Goal: Find specific page/section: Find specific page/section

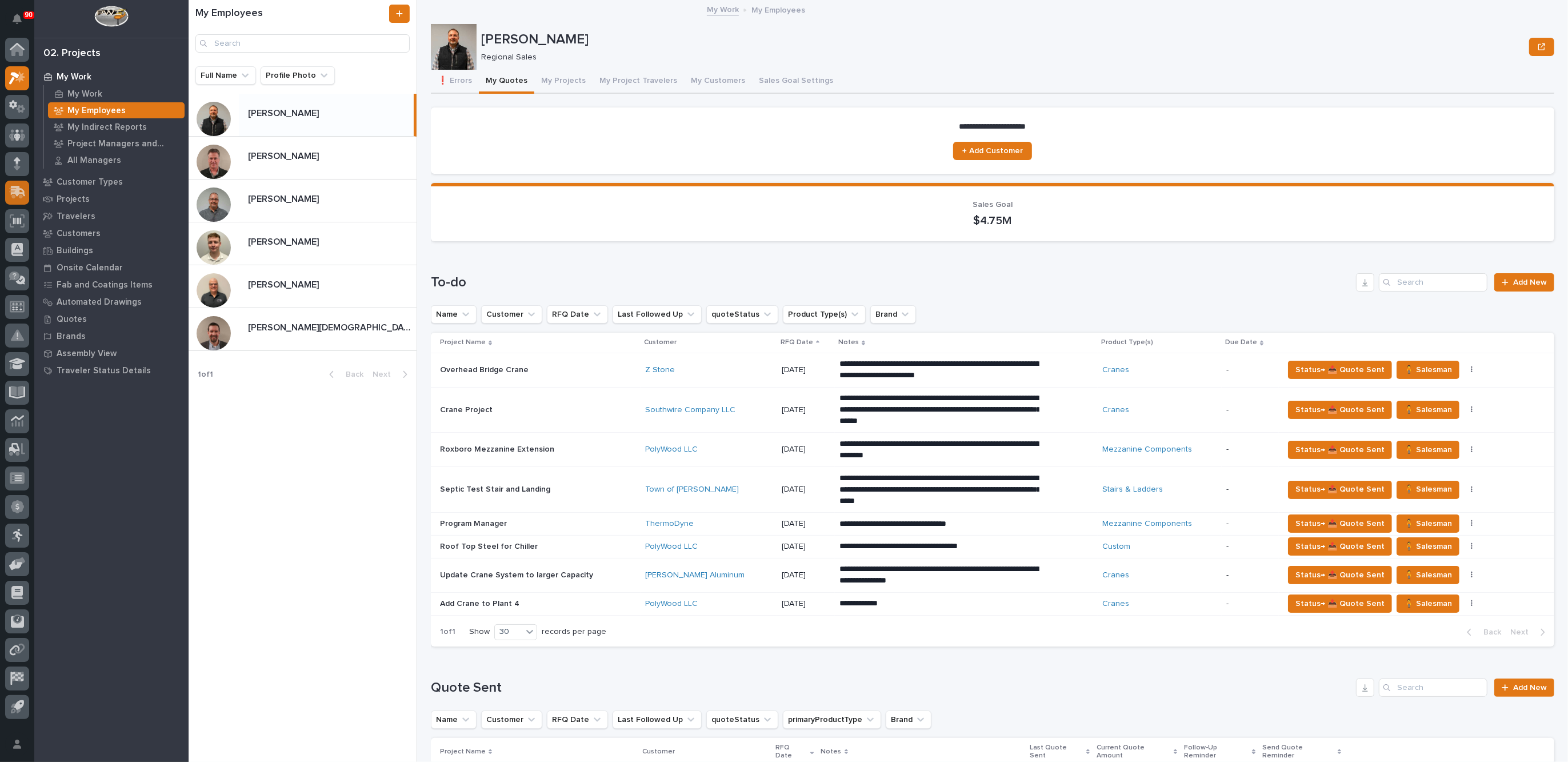
click at [18, 190] on icon at bounding box center [18, 192] width 15 height 11
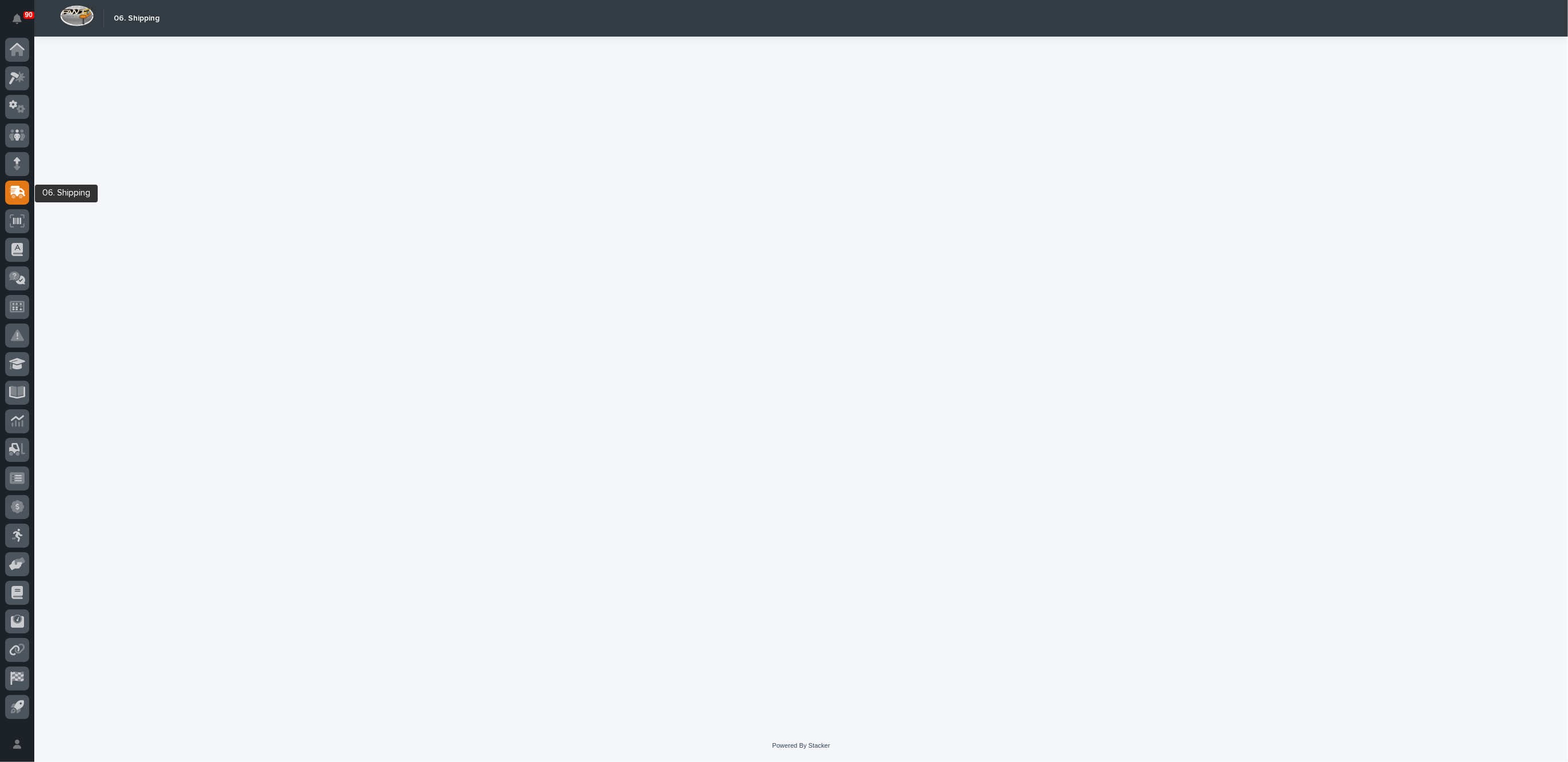
scroll to position [19, 0]
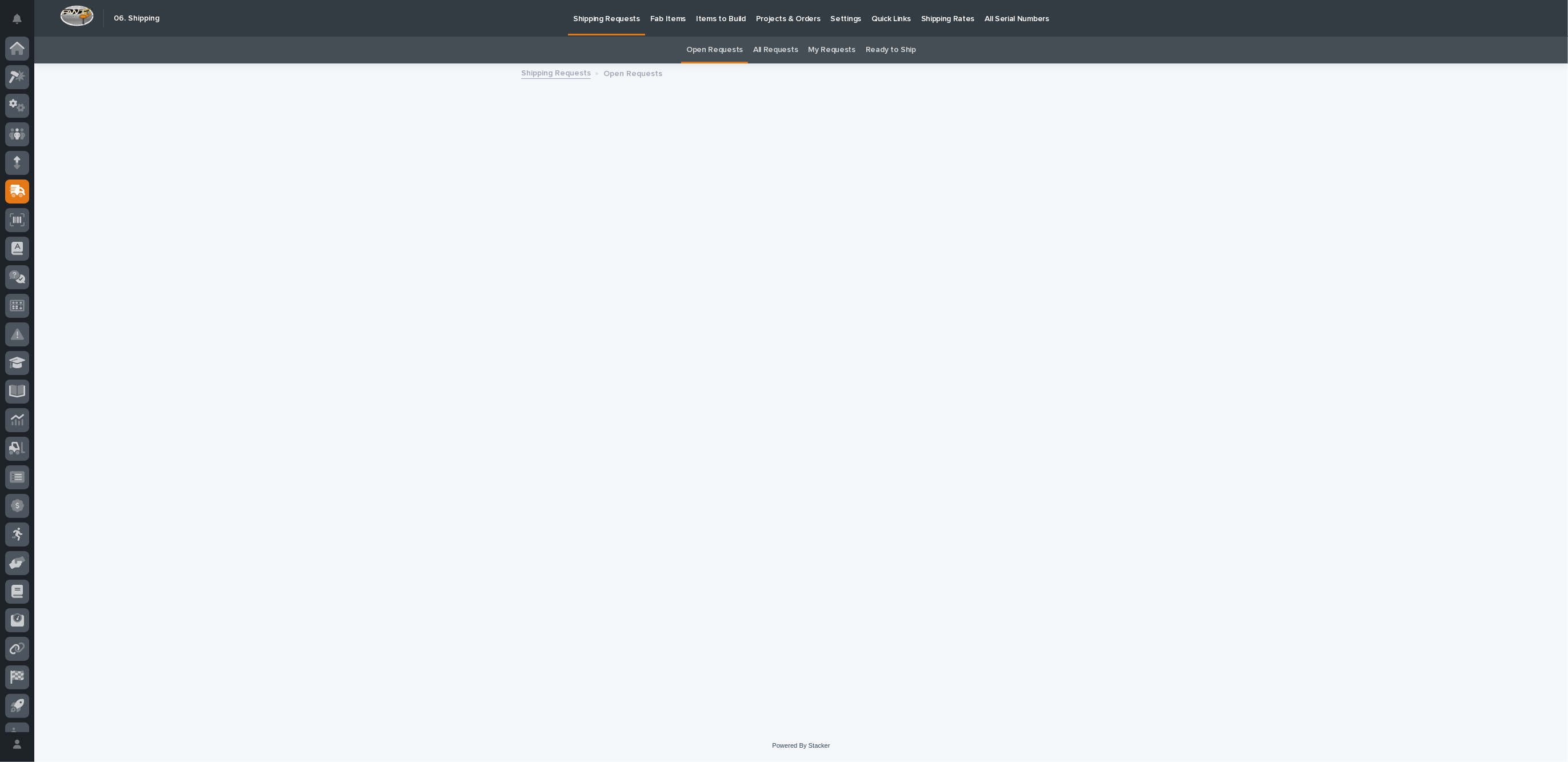
scroll to position [19, 0]
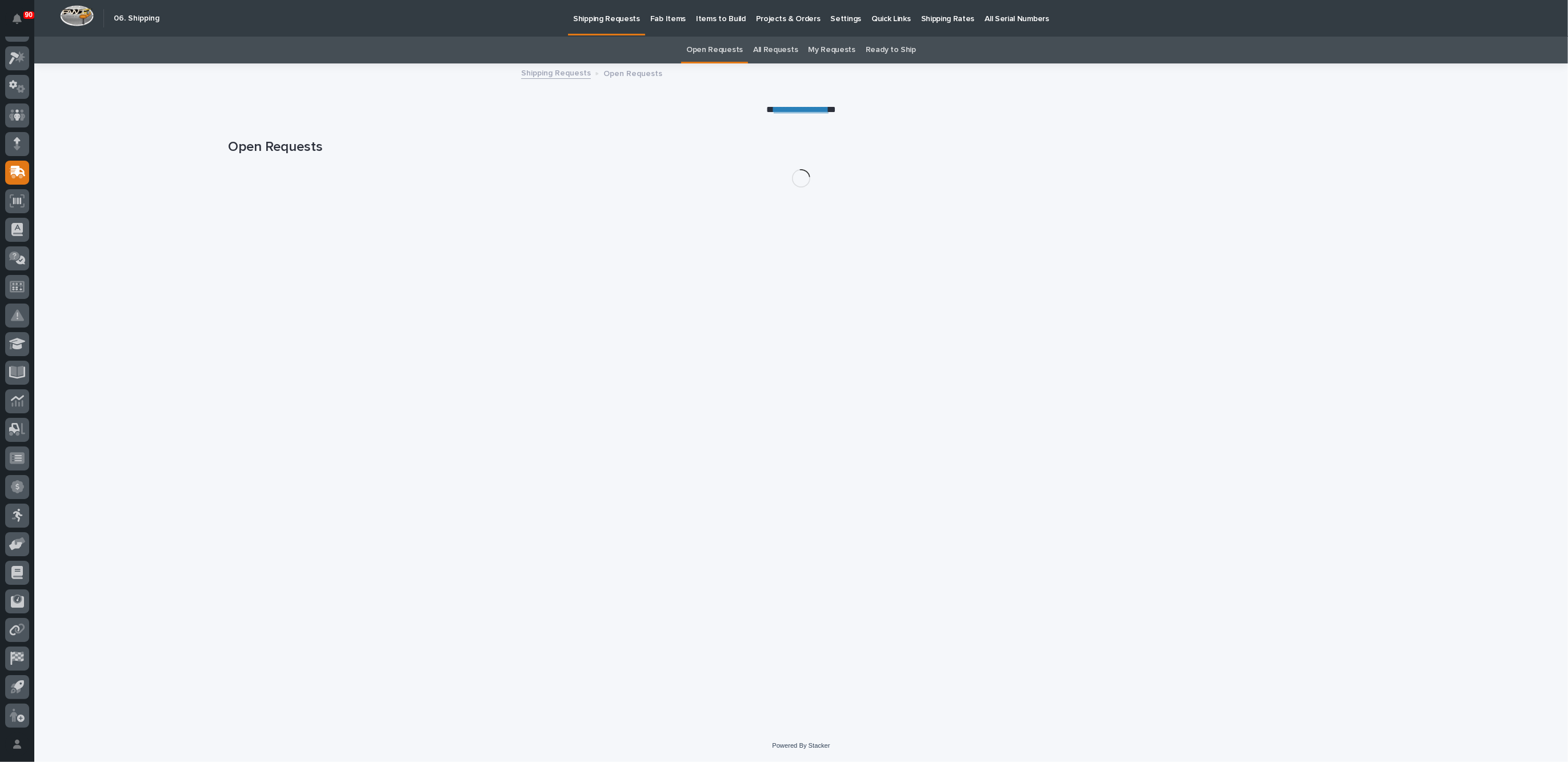
click at [931, 16] on p "Shipping Rates" at bounding box center [948, 12] width 54 height 24
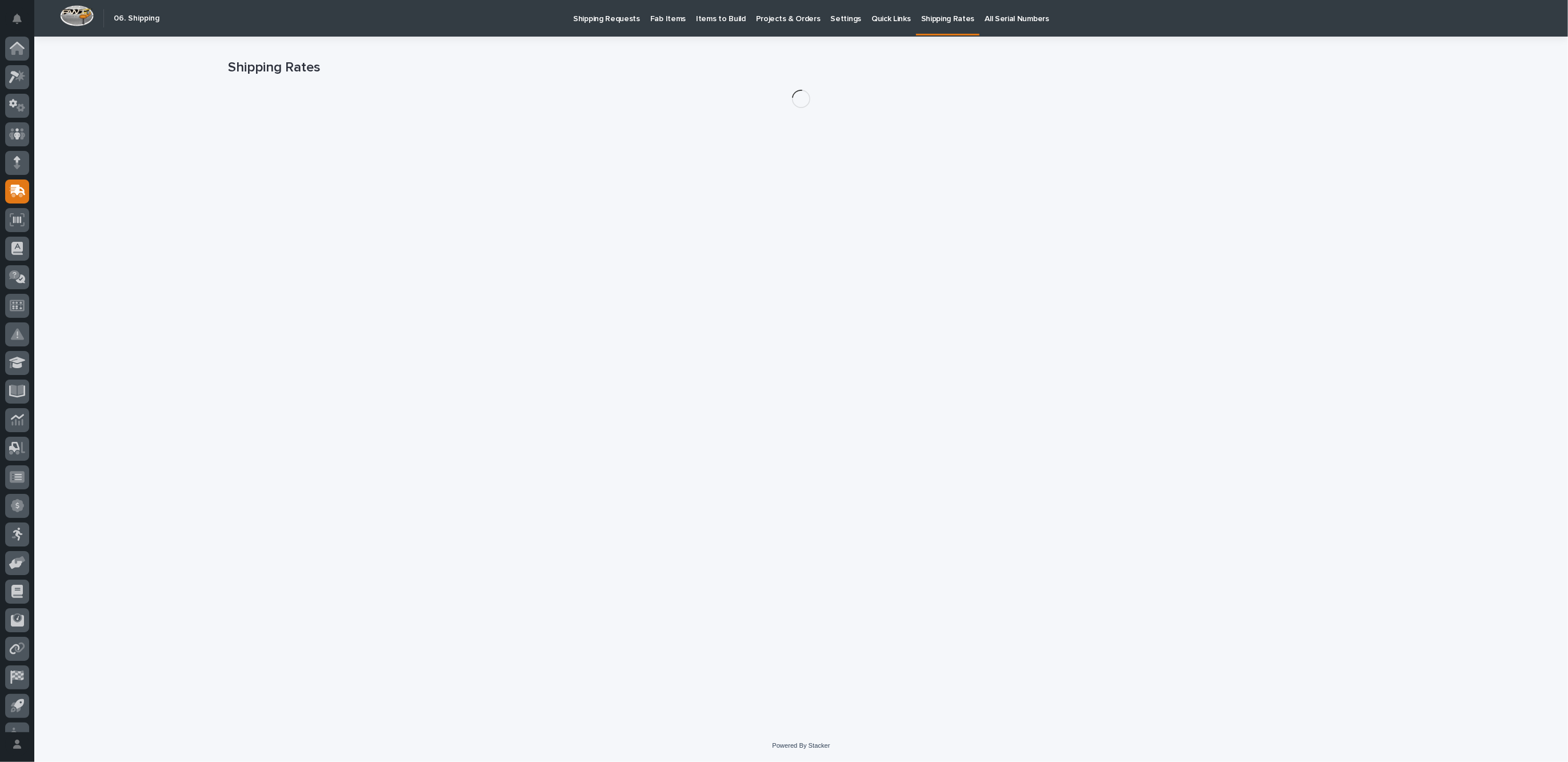
scroll to position [19, 0]
